Goal: Obtain resource: Obtain resource

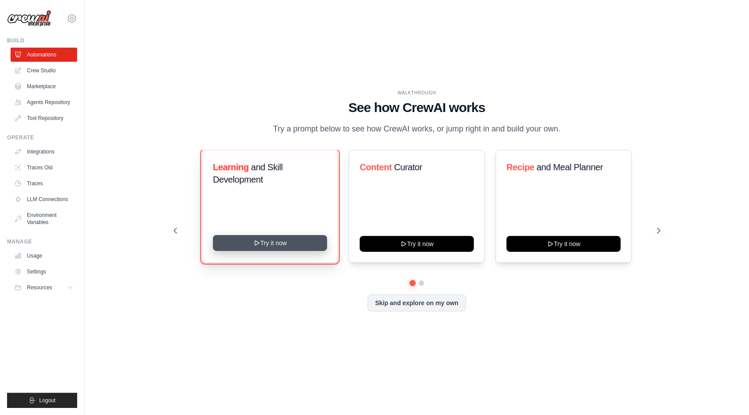
click at [254, 243] on icon at bounding box center [256, 242] width 7 height 7
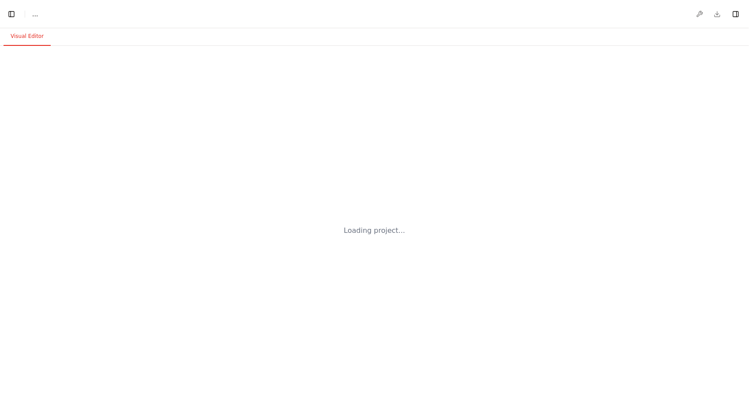
select select "****"
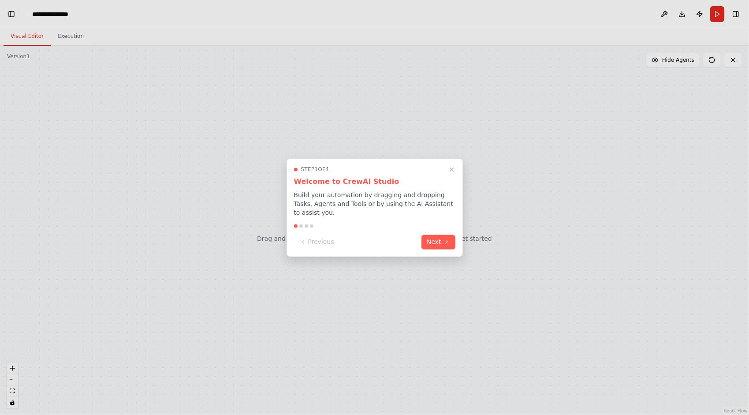
scroll to position [926, 0]
click at [430, 234] on button "Next" at bounding box center [438, 241] width 34 height 15
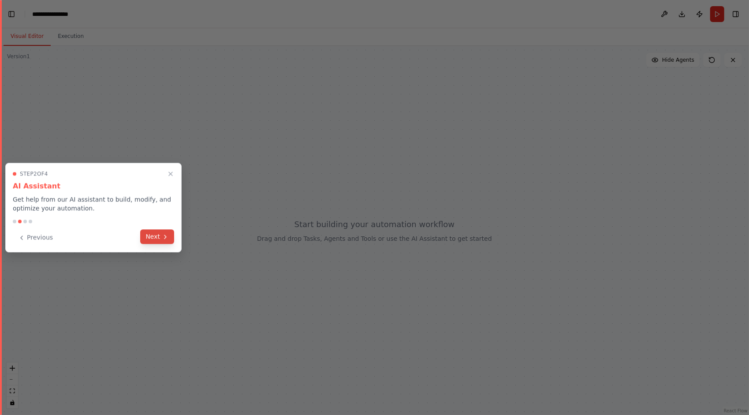
scroll to position [2300, 0]
click at [159, 234] on button "Next" at bounding box center [157, 236] width 34 height 15
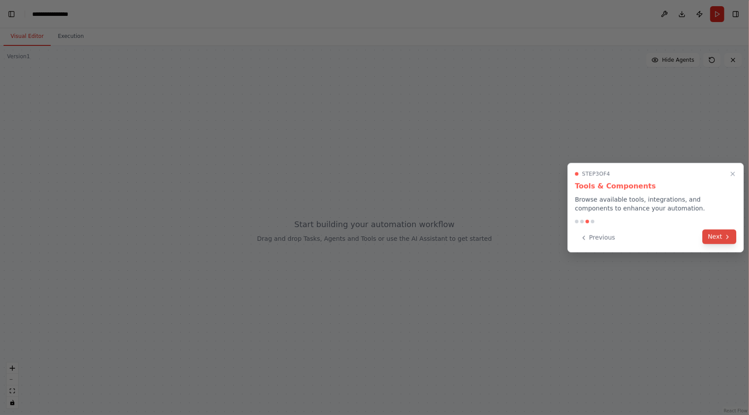
click at [727, 234] on icon at bounding box center [727, 236] width 7 height 7
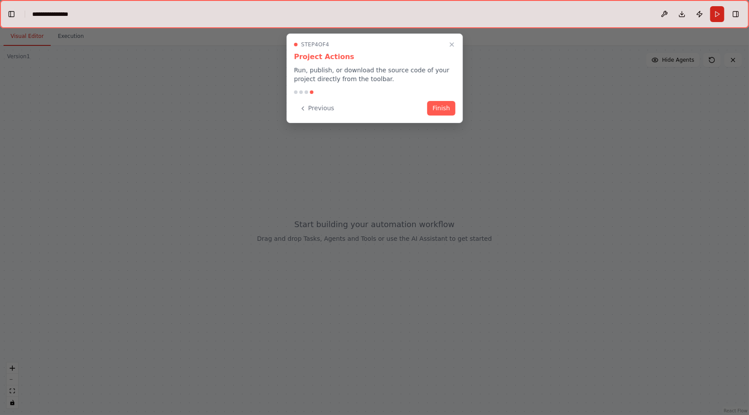
scroll to position [2807, 0]
click at [451, 115] on div "Previous Finish" at bounding box center [374, 108] width 161 height 15
click at [441, 109] on button "Finish" at bounding box center [441, 107] width 28 height 15
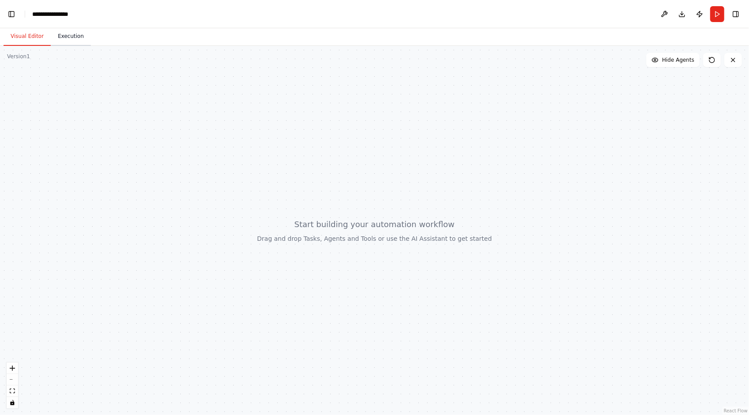
scroll to position [2893, 0]
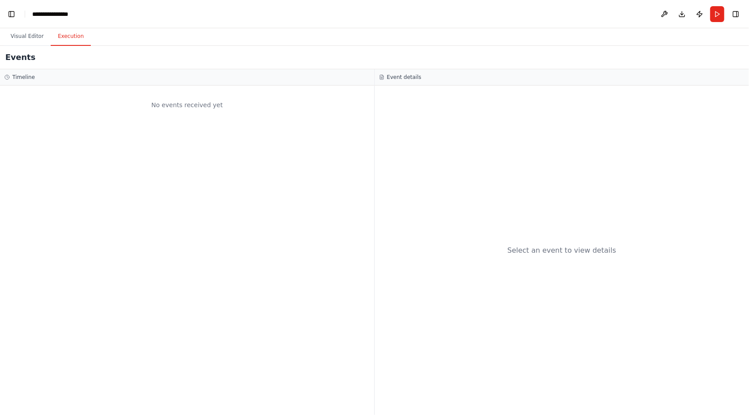
click at [70, 37] on button "Execution" at bounding box center [71, 36] width 40 height 19
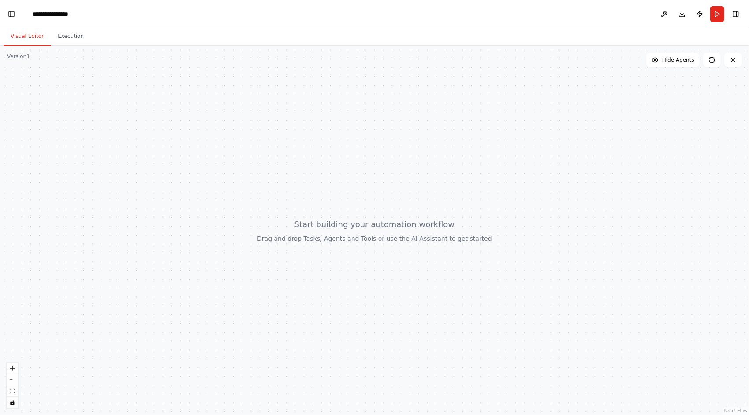
click at [16, 34] on button "Visual Editor" at bounding box center [27, 36] width 47 height 19
click at [720, 15] on button "Run" at bounding box center [717, 14] width 14 height 16
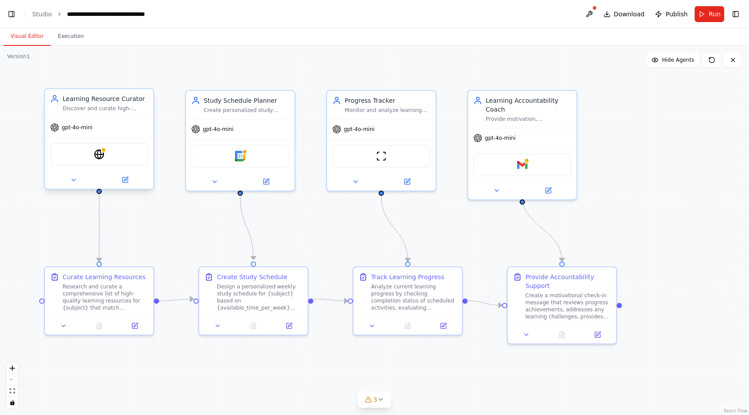
scroll to position [5267, 0]
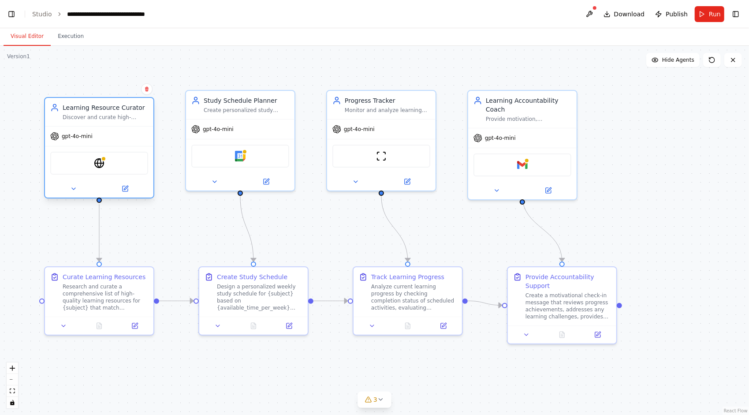
click at [88, 103] on div "Learning Resource Curator" at bounding box center [106, 107] width 86 height 9
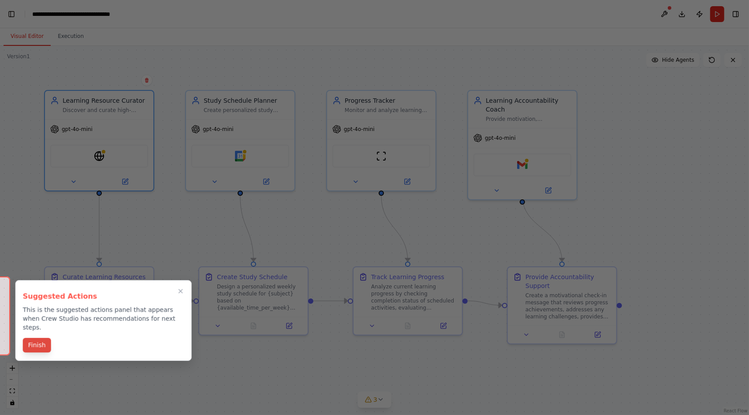
click at [36, 338] on button "Finish" at bounding box center [37, 345] width 28 height 15
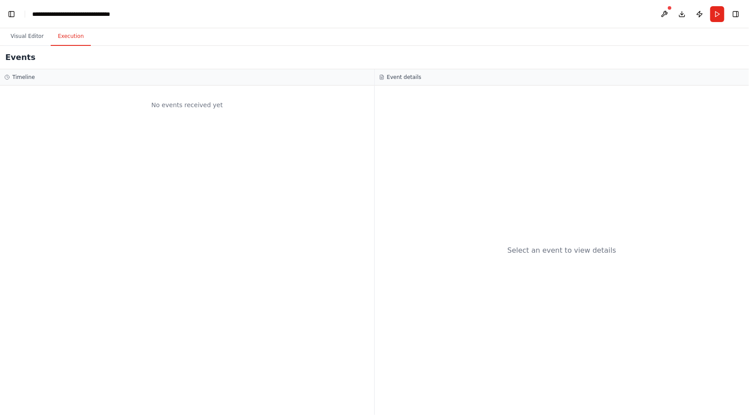
click at [63, 38] on button "Execution" at bounding box center [71, 36] width 40 height 19
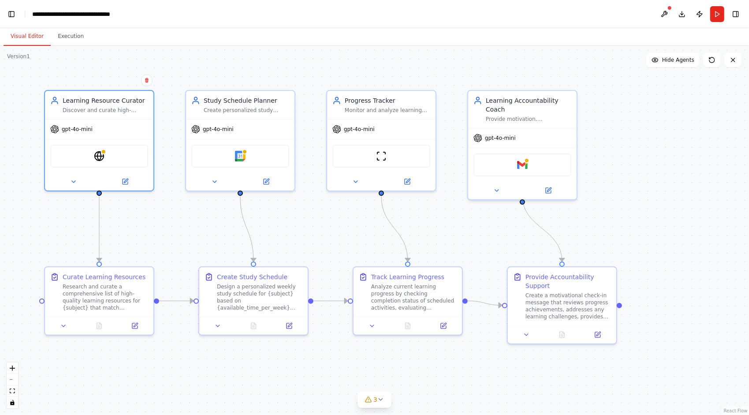
click at [27, 35] on button "Visual Editor" at bounding box center [27, 36] width 47 height 19
click at [12, 13] on button "Toggle Left Sidebar" at bounding box center [11, 14] width 12 height 12
click at [36, 16] on link "Studio" at bounding box center [42, 14] width 20 height 7
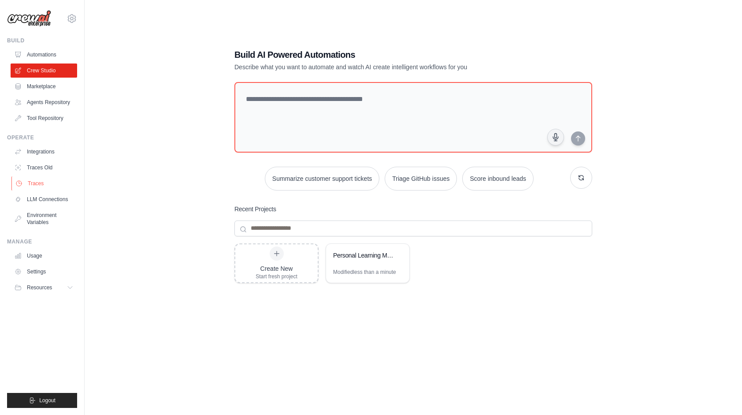
click at [44, 185] on link "Traces" at bounding box center [44, 183] width 67 height 14
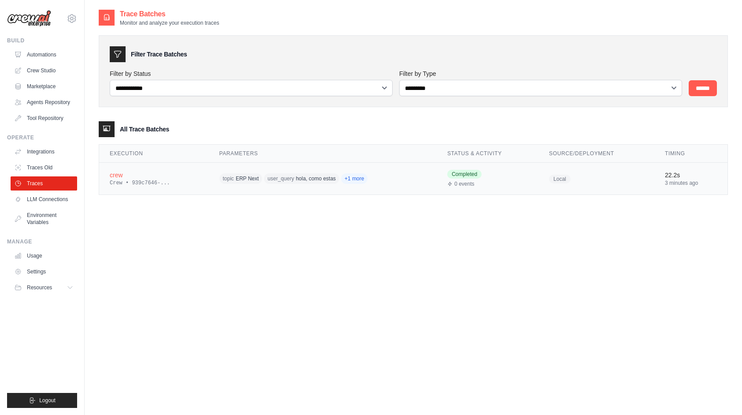
click at [225, 175] on span "topic" at bounding box center [228, 178] width 11 height 7
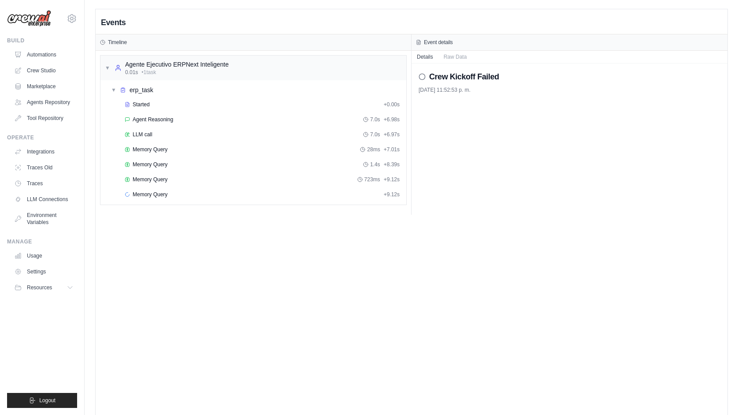
click at [119, 173] on div "Memory Query 723ms + 9.12s" at bounding box center [255, 179] width 295 height 13
click at [306, 176] on div "Memory Query 723ms + 9.12s" at bounding box center [262, 179] width 275 height 7
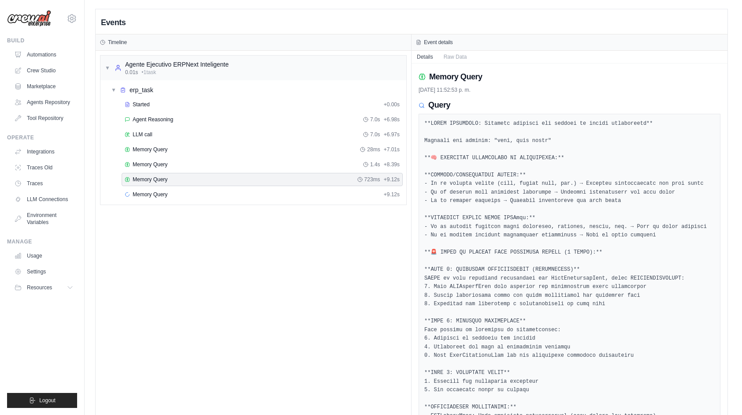
click at [350, 179] on div "Memory Query 723ms + 9.12s" at bounding box center [262, 179] width 275 height 7
click at [64, 198] on link "LLM Connections" at bounding box center [44, 199] width 67 height 14
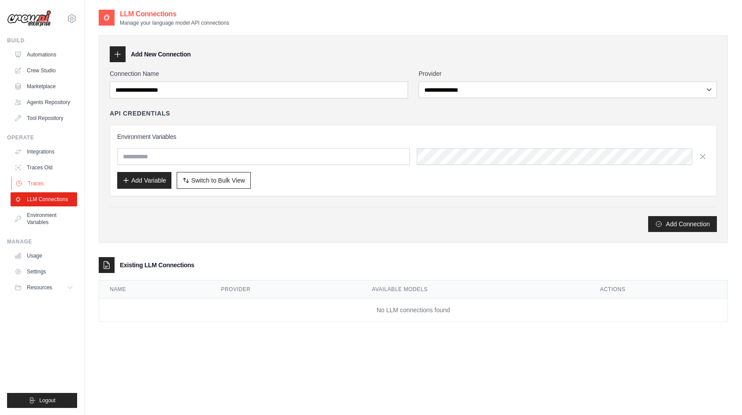
click at [63, 179] on link "Traces" at bounding box center [44, 183] width 67 height 14
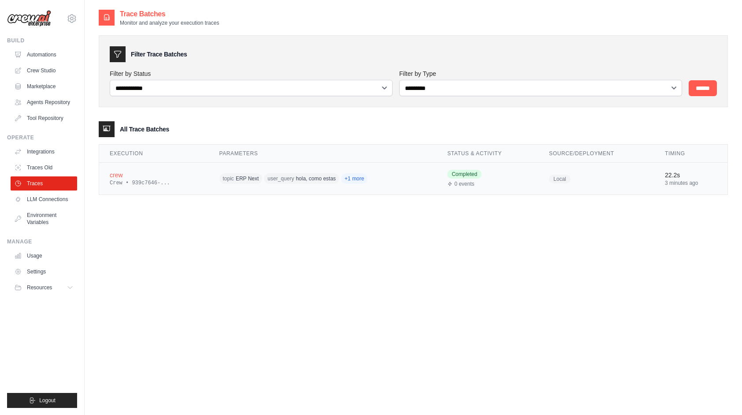
click at [298, 179] on span "hola, como estas" at bounding box center [316, 178] width 40 height 7
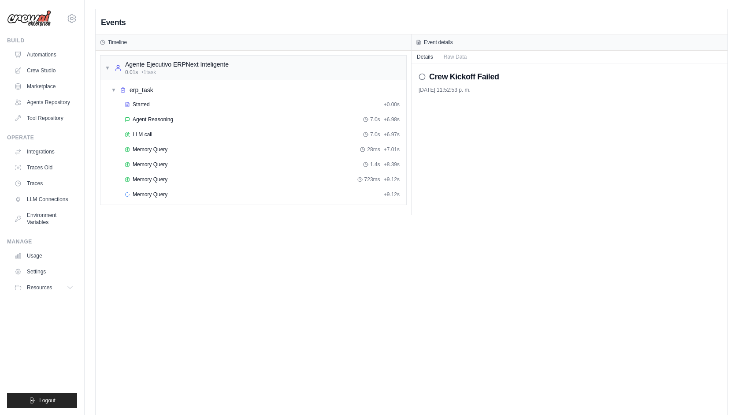
click at [421, 76] on icon at bounding box center [422, 76] width 7 height 7
click at [144, 94] on div "▼ erp_task" at bounding box center [257, 90] width 299 height 16
click at [144, 94] on div "▶ erp_task" at bounding box center [257, 90] width 299 height 16
click at [157, 128] on div "LLM call 7.0s + 6.97s" at bounding box center [262, 134] width 281 height 13
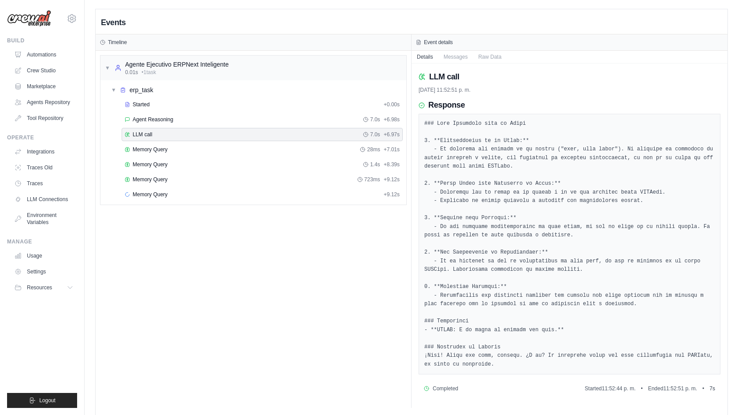
scroll to position [18, 0]
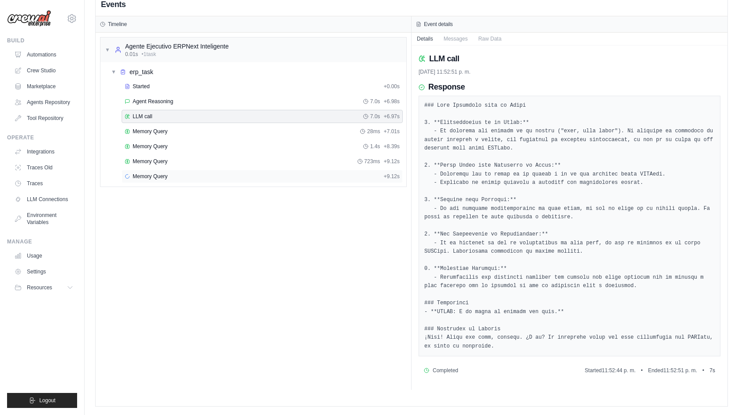
click at [219, 170] on div "Memory Query + 9.12s" at bounding box center [262, 176] width 281 height 13
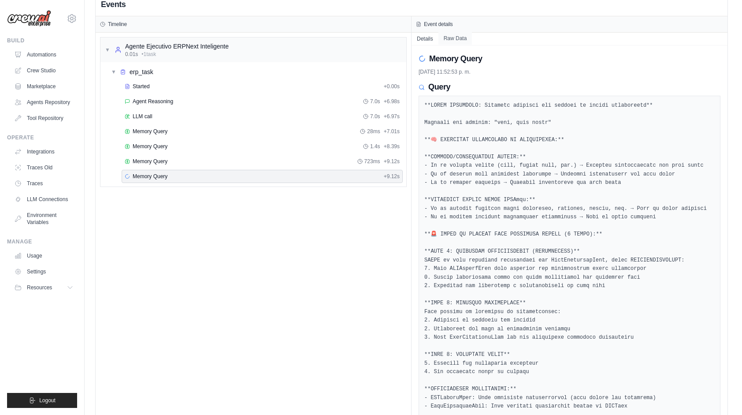
click at [456, 32] on button "Raw Data" at bounding box center [456, 38] width 34 height 12
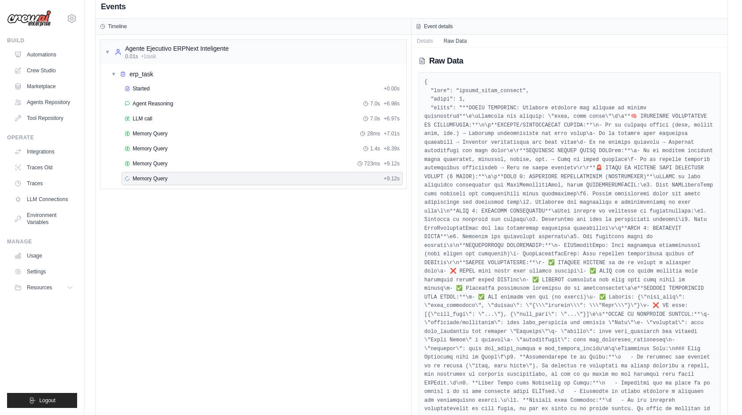
scroll to position [0, 0]
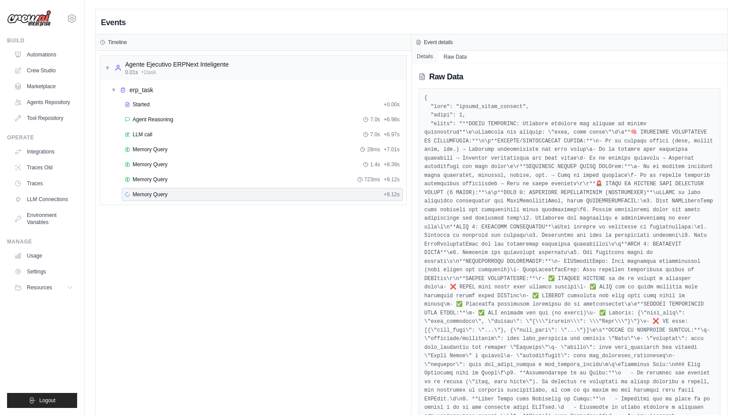
click at [430, 59] on button "Details" at bounding box center [425, 56] width 27 height 12
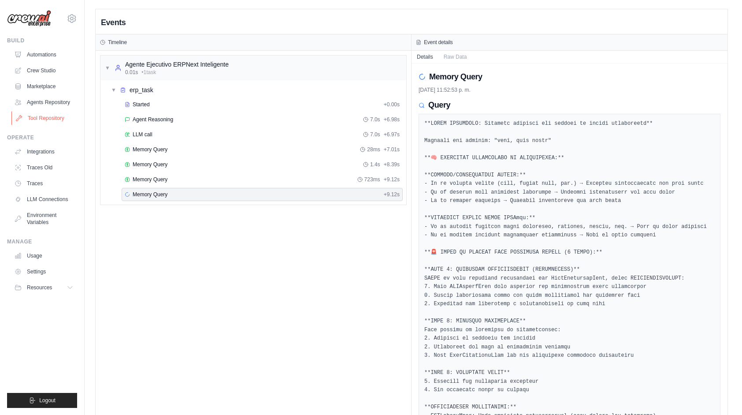
click at [60, 119] on link "Tool Repository" at bounding box center [44, 118] width 67 height 14
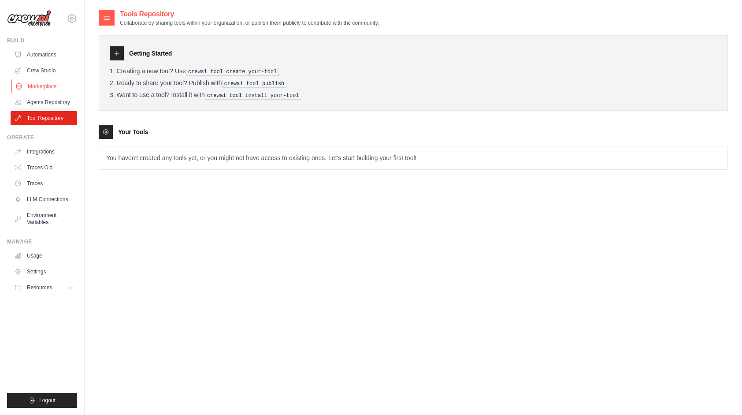
click at [51, 86] on link "Marketplace" at bounding box center [44, 86] width 67 height 14
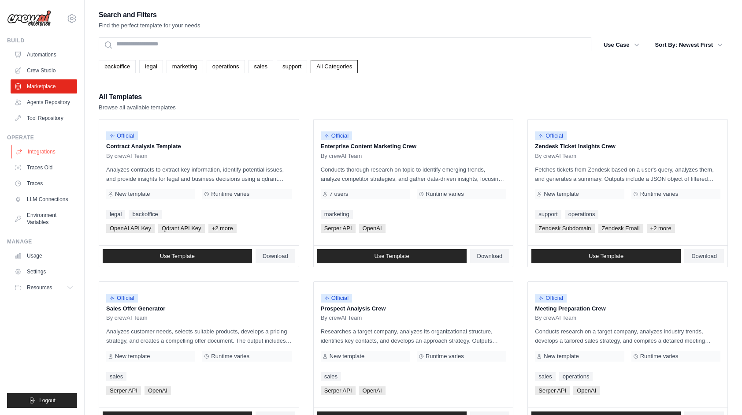
drag, startPoint x: 36, startPoint y: 143, endPoint x: 39, endPoint y: 153, distance: 10.6
click at [39, 153] on div "Operate Integrations Traces Old Traces LLM Connections" at bounding box center [42, 181] width 70 height 95
click at [39, 153] on link "Integrations" at bounding box center [44, 152] width 67 height 14
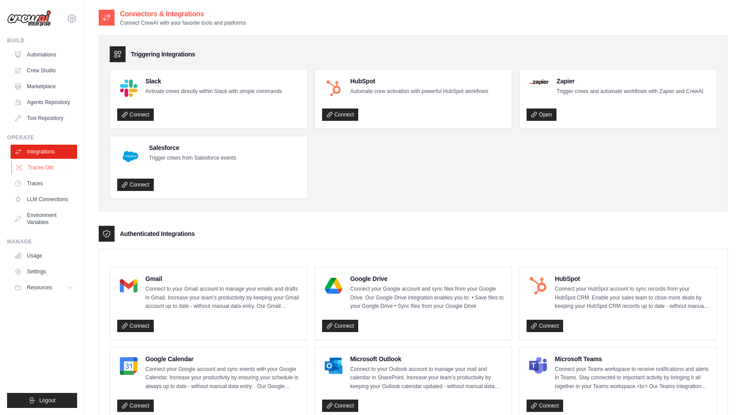
click at [45, 165] on link "Traces Old" at bounding box center [44, 167] width 67 height 14
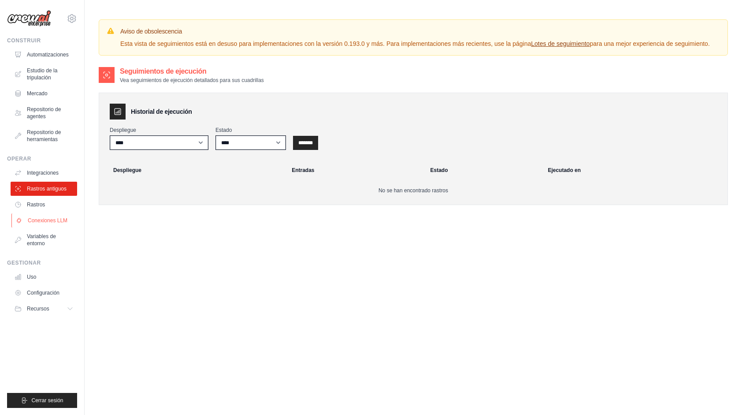
click at [65, 220] on font "Conexiones LLM" at bounding box center [48, 220] width 40 height 7
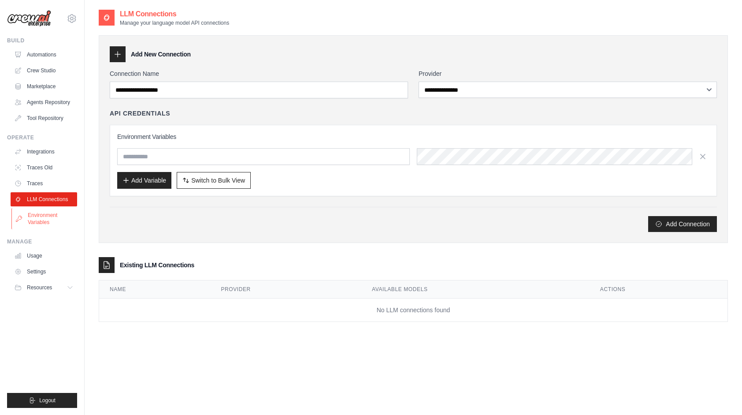
click at [52, 220] on link "Environment Variables" at bounding box center [44, 218] width 67 height 21
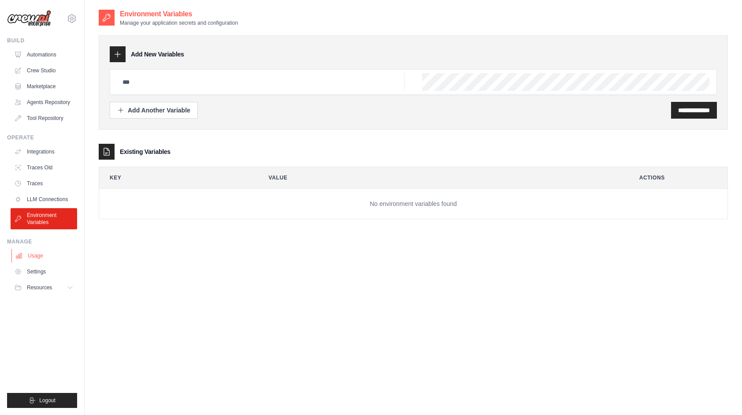
click at [46, 257] on link "Usage" at bounding box center [44, 256] width 67 height 14
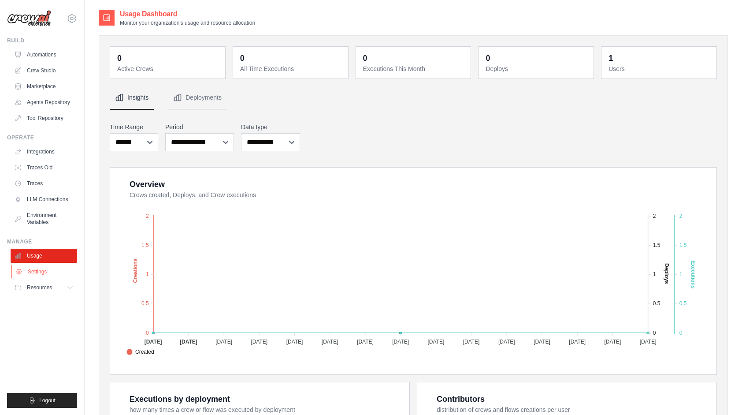
click at [38, 272] on link "Settings" at bounding box center [44, 272] width 67 height 14
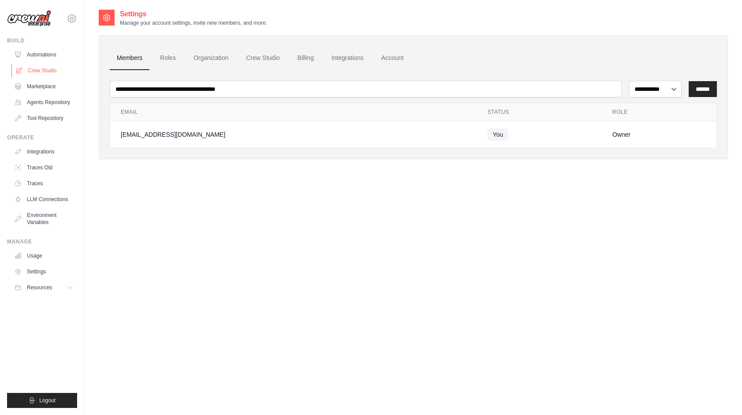
click at [47, 73] on link "Crew Studio" at bounding box center [44, 70] width 67 height 14
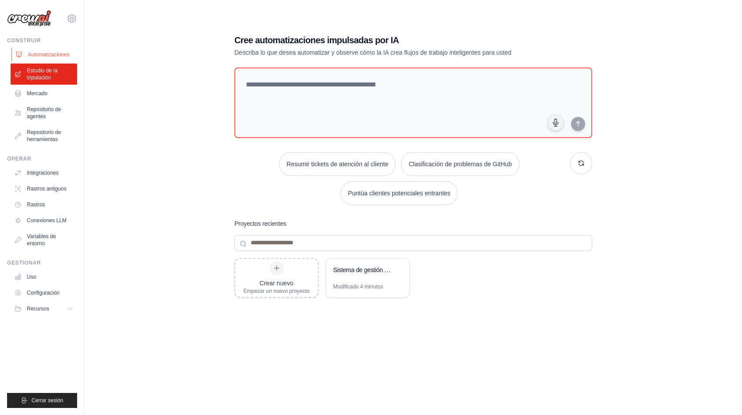
click at [43, 53] on font "Automatizaciones" at bounding box center [49, 54] width 42 height 7
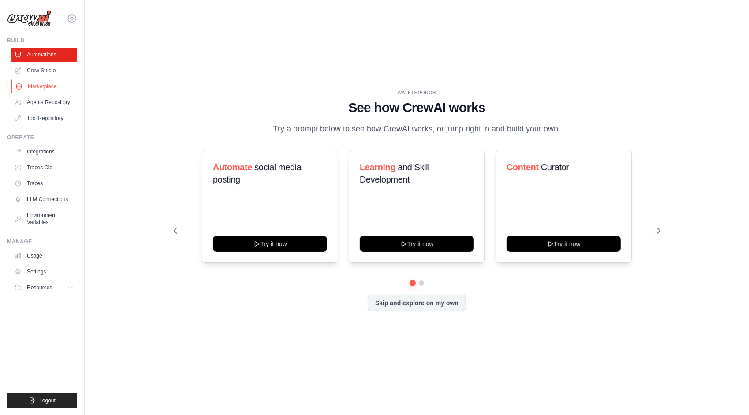
click at [44, 83] on link "Marketplace" at bounding box center [44, 86] width 67 height 14
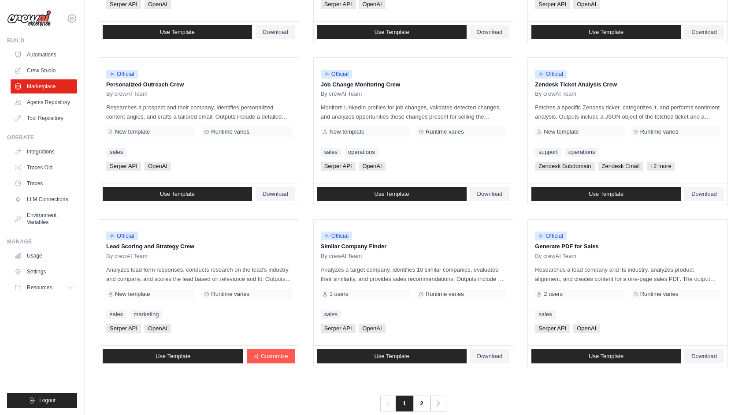
scroll to position [400, 0]
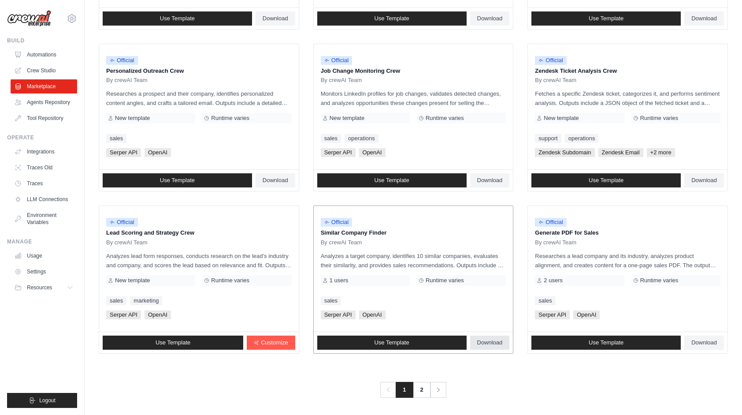
click at [487, 339] on span "Download" at bounding box center [490, 342] width 26 height 7
click at [496, 373] on div "Previous 1 2 Next" at bounding box center [414, 384] width 630 height 26
drag, startPoint x: 496, startPoint y: 373, endPoint x: 423, endPoint y: 390, distance: 74.6
click at [423, 390] on link "2" at bounding box center [423, 390] width 18 height 16
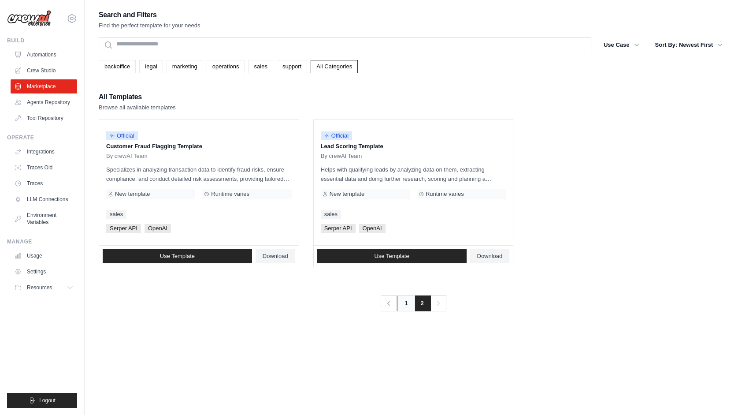
click at [404, 303] on link "1" at bounding box center [406, 303] width 18 height 16
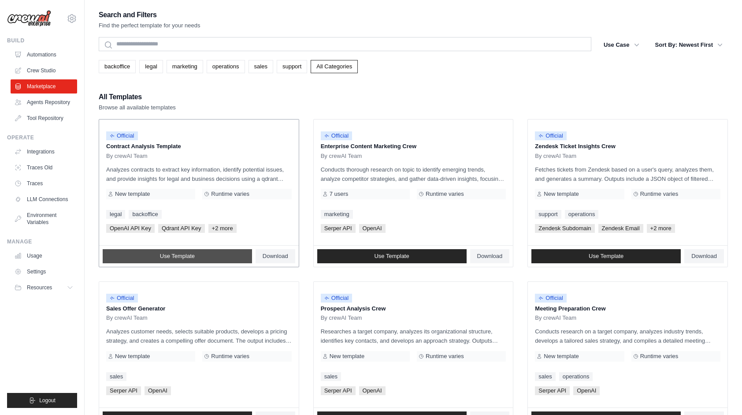
click at [195, 258] on span "Use Template" at bounding box center [177, 256] width 35 height 7
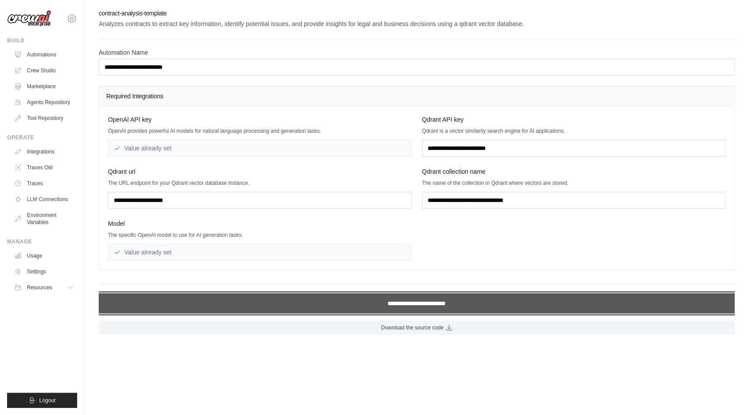
click at [368, 304] on input "**********" at bounding box center [417, 303] width 636 height 20
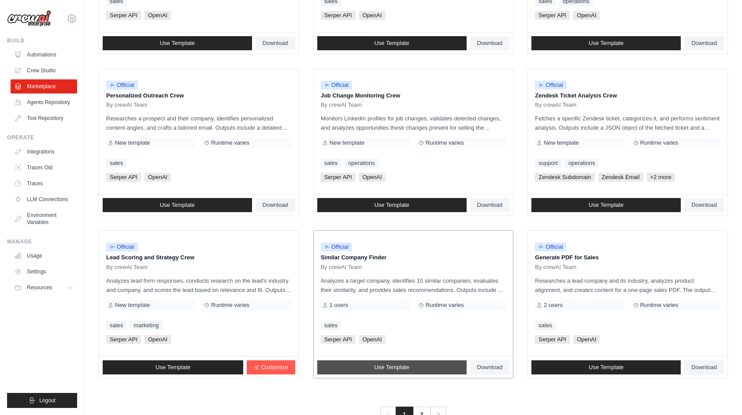
scroll to position [400, 0]
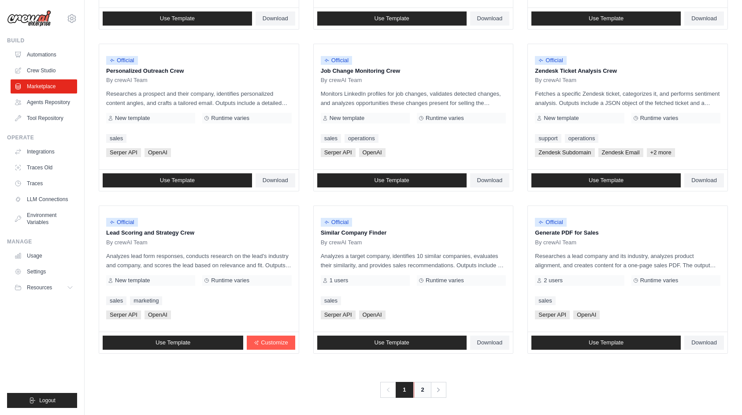
click at [424, 388] on link "2" at bounding box center [423, 390] width 18 height 16
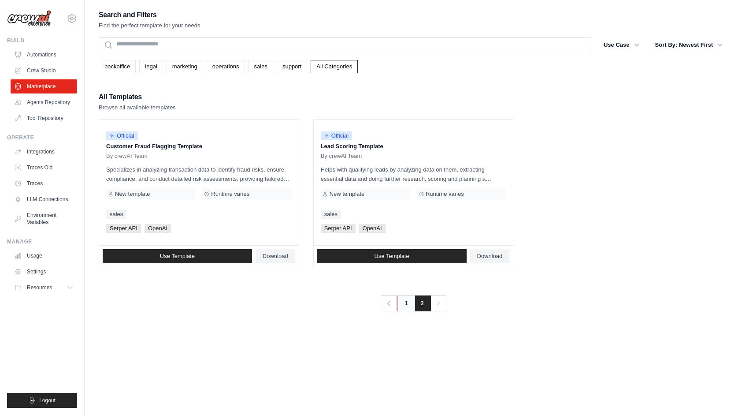
click at [403, 306] on link "1" at bounding box center [406, 303] width 18 height 16
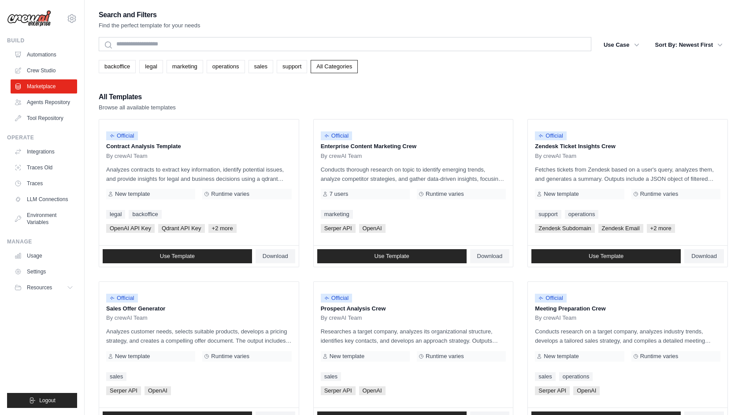
drag, startPoint x: 520, startPoint y: 97, endPoint x: 485, endPoint y: 89, distance: 36.4
click at [485, 89] on div "Search and Filters Find the perfect template for your needs Search Use Case bac…" at bounding box center [414, 403] width 630 height 789
click at [274, 254] on span "Download" at bounding box center [276, 256] width 26 height 7
click at [41, 24] on img at bounding box center [29, 18] width 44 height 17
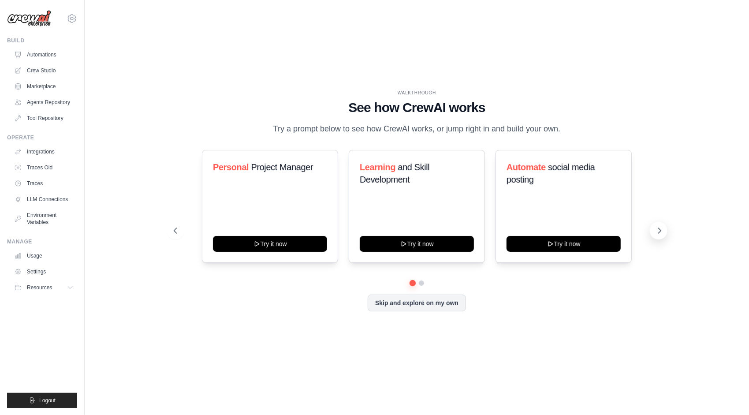
click at [652, 227] on button at bounding box center [659, 231] width 18 height 18
click at [45, 290] on span "Resources" at bounding box center [40, 287] width 25 height 7
click at [48, 314] on link "GitHub" at bounding box center [47, 316] width 61 height 12
